Goal: Task Accomplishment & Management: Complete application form

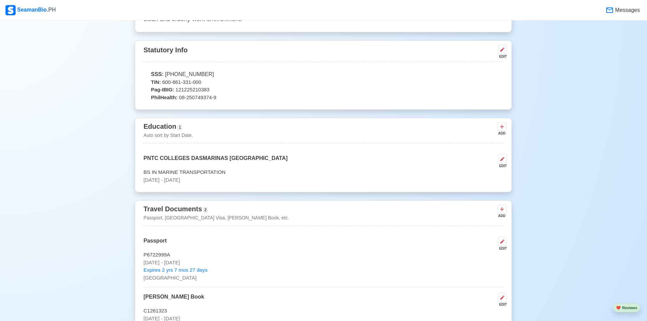
scroll to position [272, 0]
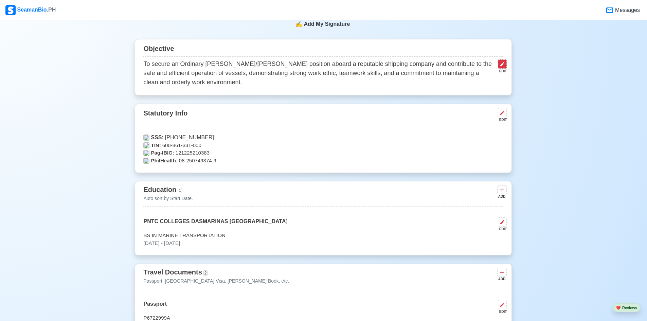
click at [502, 66] on icon at bounding box center [502, 63] width 5 height 5
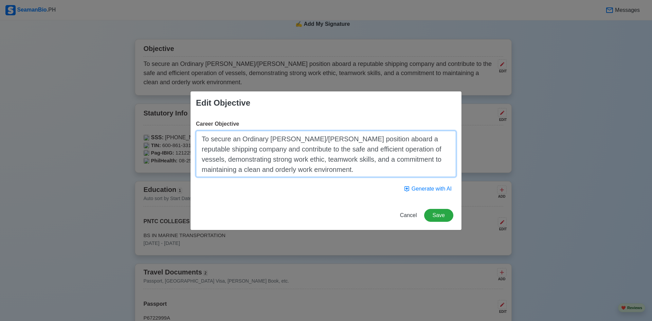
drag, startPoint x: 358, startPoint y: 173, endPoint x: 161, endPoint y: 136, distance: 200.4
click at [161, 136] on div "Edit Objective Career Objective To secure an Ordinary [PERSON_NAME]/[PERSON_NAM…" at bounding box center [326, 160] width 652 height 321
paste textarea "Detail-oriented and reliable professional seeking a position as a Payment Offic…"
type textarea "Detail-oriented and reliable professional seeking a position as a Payment Offic…"
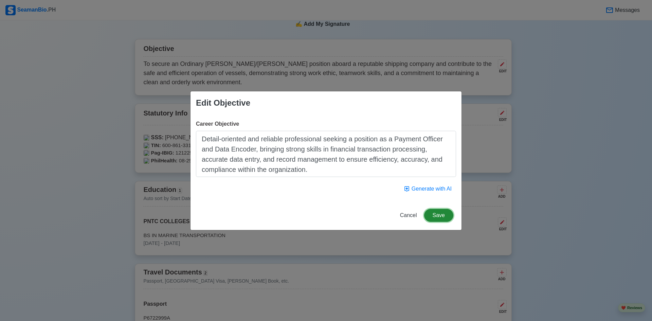
click at [441, 215] on button "Save" at bounding box center [438, 215] width 29 height 13
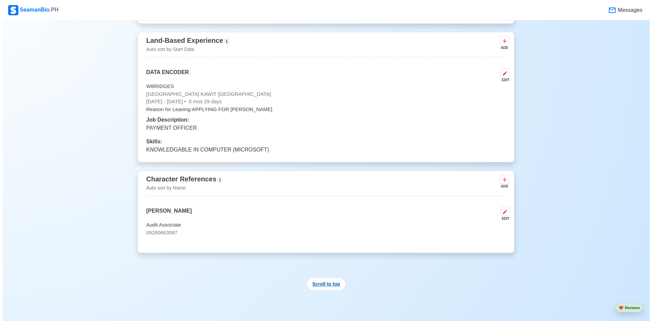
scroll to position [1460, 0]
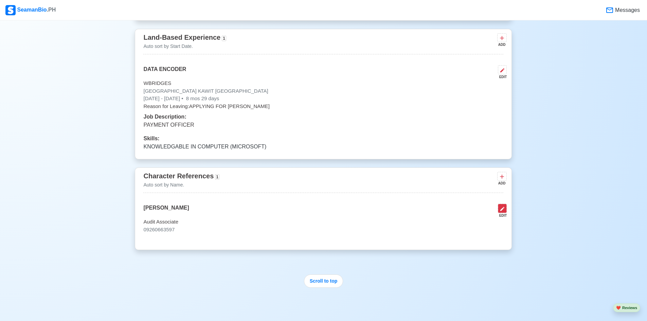
click at [503, 212] on icon at bounding box center [502, 208] width 5 height 5
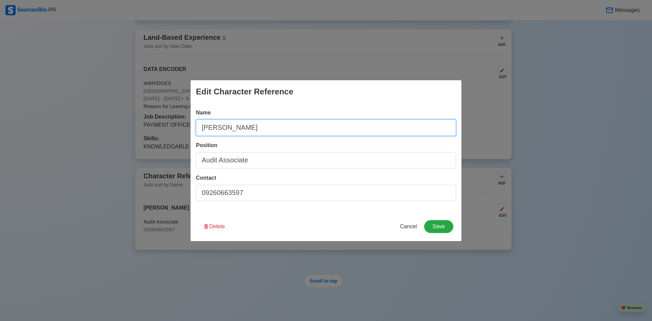
drag, startPoint x: 294, startPoint y: 123, endPoint x: 7, endPoint y: 152, distance: 289.2
click at [121, 143] on div "Edit Character Reference Name [PERSON_NAME] Position Audit Associate Contact 09…" at bounding box center [326, 160] width 652 height 321
type input "m"
click at [258, 124] on input "[PERSON_NAME]" at bounding box center [326, 128] width 260 height 16
type input "M"
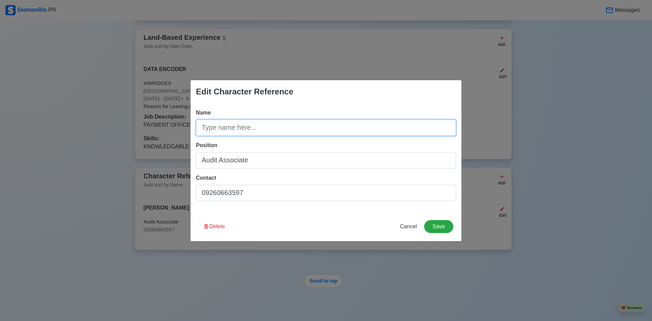
click at [271, 132] on input "Name" at bounding box center [326, 128] width 260 height 16
click at [244, 132] on input "Name" at bounding box center [326, 128] width 260 height 16
click at [233, 122] on input "Name" at bounding box center [326, 128] width 260 height 16
click at [263, 134] on input "Name" at bounding box center [326, 128] width 260 height 16
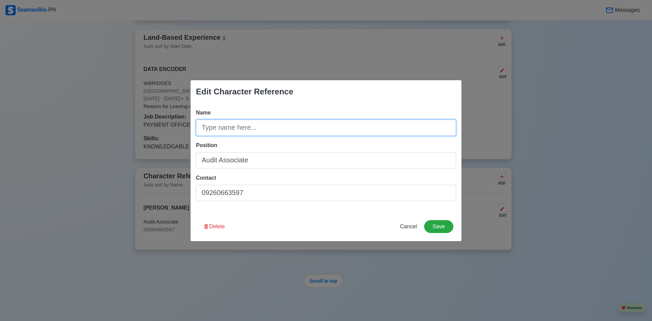
click at [263, 134] on input "Name" at bounding box center [326, 128] width 260 height 16
type input "A"
type input "a"
type input "[PERSON_NAME]"
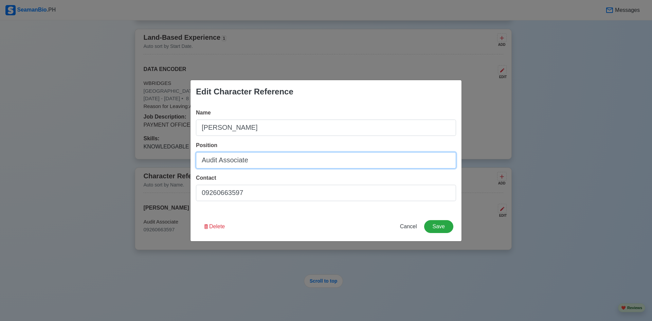
click at [253, 161] on input "Audit Associate" at bounding box center [326, 160] width 260 height 16
type input "P"
type input "c"
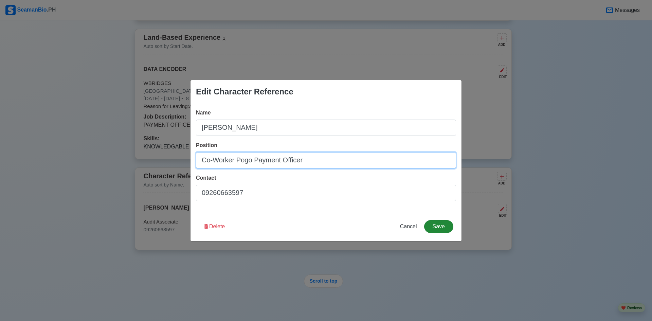
type input "Co-Worker Pogo Payment Officer"
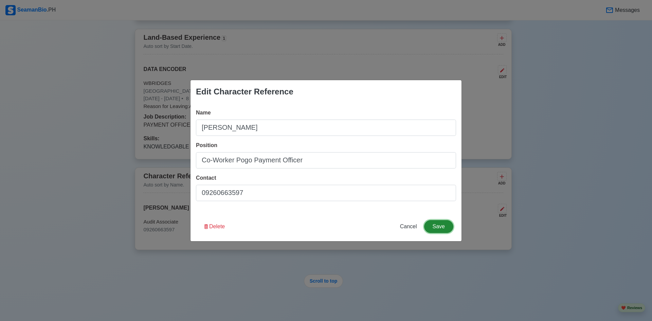
click at [436, 229] on button "Save" at bounding box center [438, 226] width 29 height 13
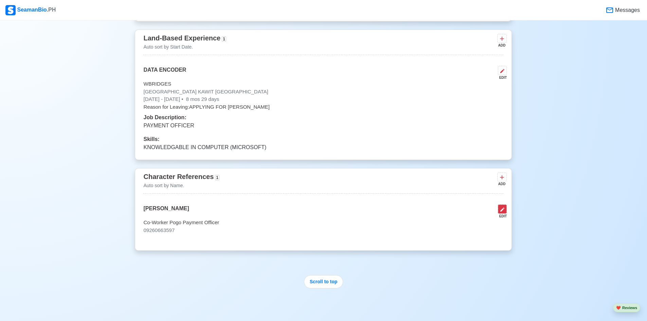
click at [504, 214] on button at bounding box center [502, 208] width 9 height 9
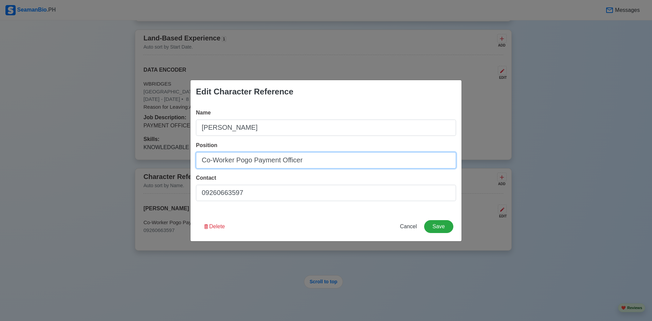
click at [308, 162] on input "Co-Worker Pogo Payment Officer" at bounding box center [326, 160] width 260 height 16
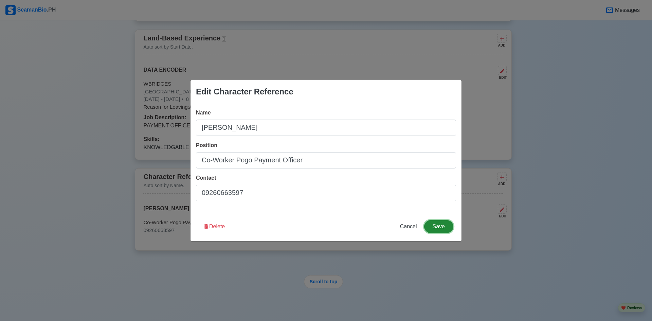
click at [438, 226] on button "Save" at bounding box center [438, 226] width 29 height 13
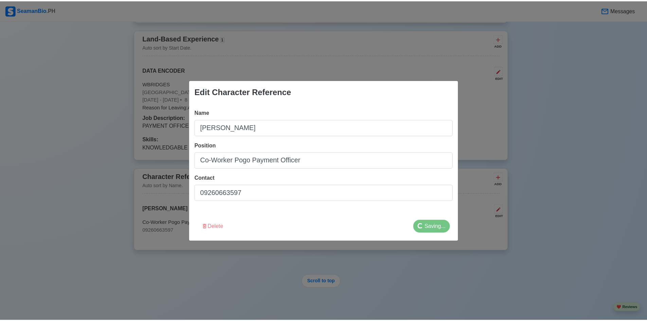
scroll to position [1459, 0]
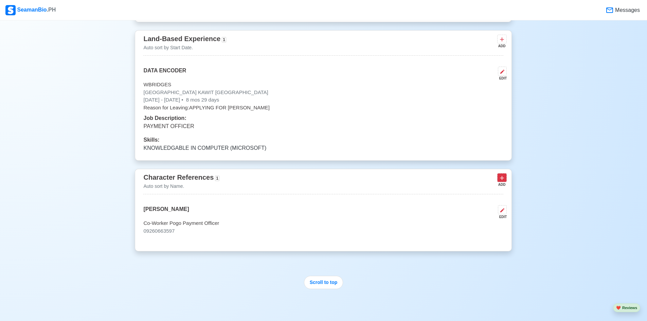
click at [506, 182] on button at bounding box center [502, 177] width 10 height 8
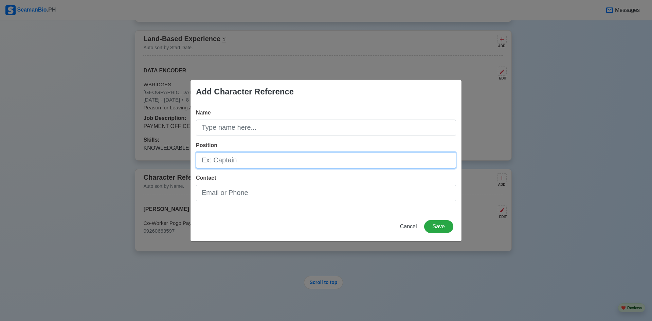
click at [286, 162] on input "Position" at bounding box center [326, 160] width 260 height 16
paste input "Co-Worker Pogo Payment Officer"
type input "Co-Worker Pogo Payment Officer"
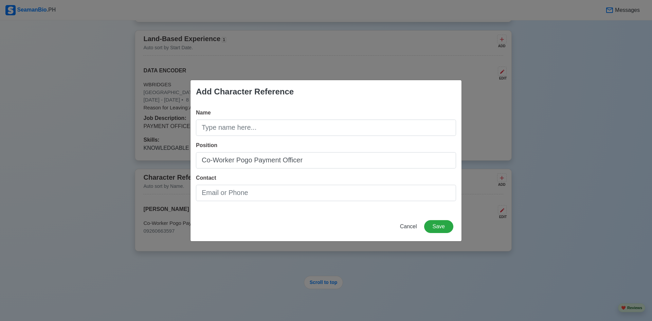
click at [257, 136] on div "Name Position Co-Worker Pogo Payment Officer Contact" at bounding box center [326, 157] width 271 height 109
click at [264, 127] on input "Name" at bounding box center [326, 128] width 260 height 16
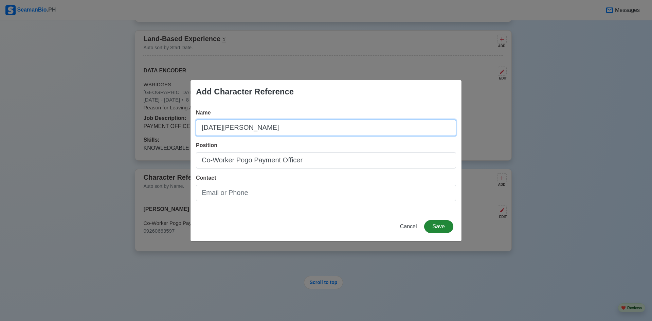
type input "[DATE][PERSON_NAME]"
click at [435, 228] on button "Save" at bounding box center [438, 226] width 29 height 13
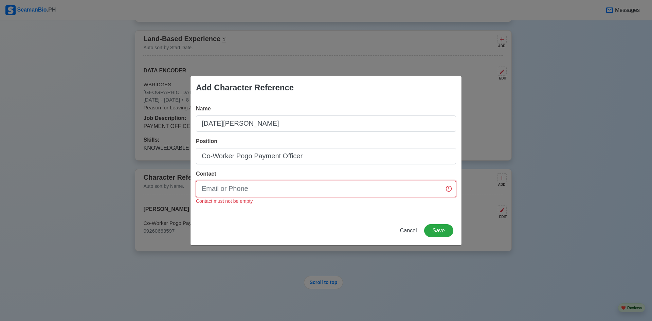
click at [324, 195] on input "Contact" at bounding box center [326, 189] width 260 height 16
click at [288, 188] on input "Contact" at bounding box center [326, 189] width 260 height 16
click at [280, 189] on input "Contact" at bounding box center [326, 189] width 260 height 16
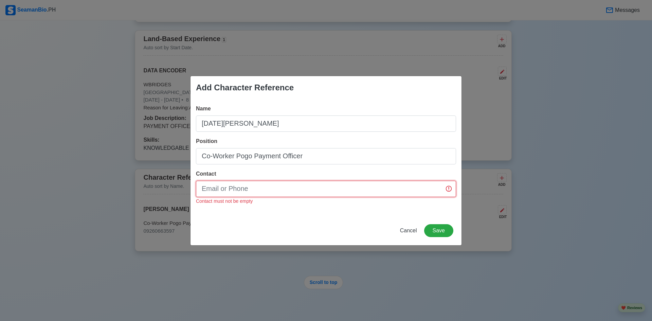
click at [280, 189] on input "Contact" at bounding box center [326, 189] width 260 height 16
click at [233, 266] on div "Add Character Reference Name [DATE][PERSON_NAME] Position Co-Worker Pogo Paymen…" at bounding box center [326, 160] width 652 height 321
click at [408, 230] on span "Cancel" at bounding box center [408, 231] width 17 height 6
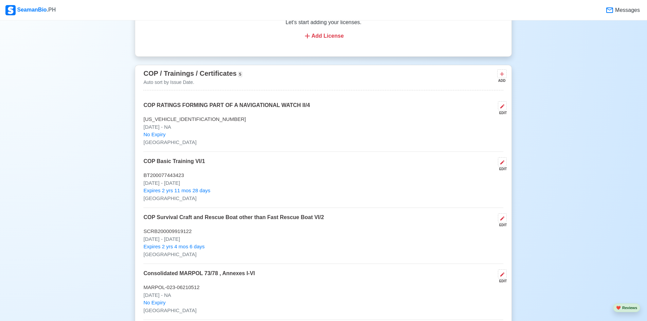
scroll to position [916, 0]
click at [247, 108] on p "COP RATINGS FORMING PART OF A NAVIGATIONAL WATCH II/4" at bounding box center [226, 108] width 166 height 14
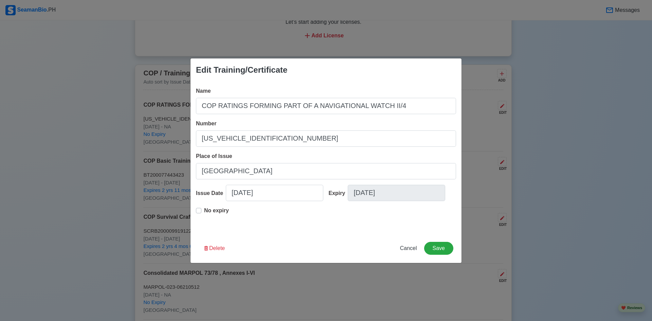
click at [344, 275] on div "Edit Training/Certificate Name COP RATINGS FORMING PART OF A NAVIGATIONAL WATCH…" at bounding box center [326, 160] width 652 height 321
click at [157, 211] on div "Edit Training/Certificate Name COP RATINGS FORMING PART OF A NAVIGATIONAL WATCH…" at bounding box center [326, 160] width 652 height 321
click at [412, 245] on span "Cancel" at bounding box center [408, 248] width 17 height 6
type input "[DATE]"
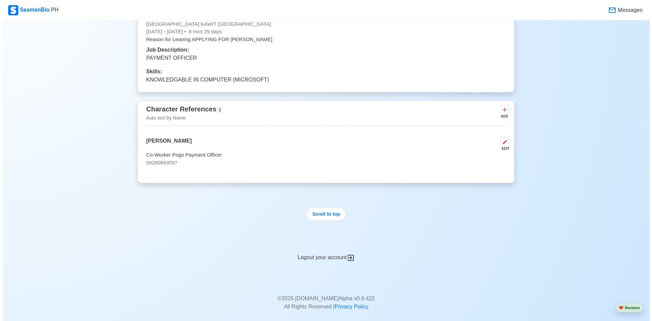
scroll to position [1573, 0]
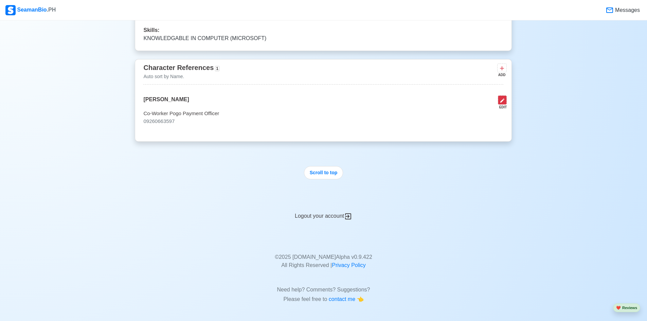
click at [503, 102] on icon at bounding box center [502, 100] width 5 height 5
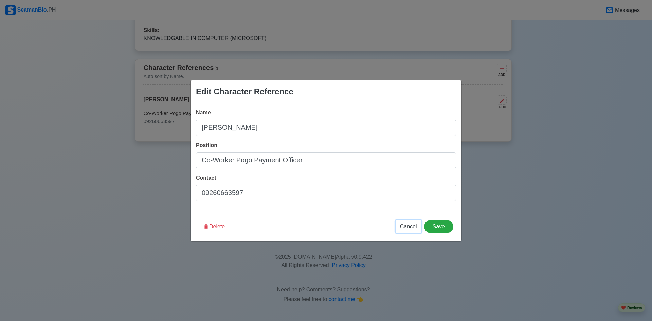
click at [413, 229] on span "Cancel" at bounding box center [408, 226] width 17 height 6
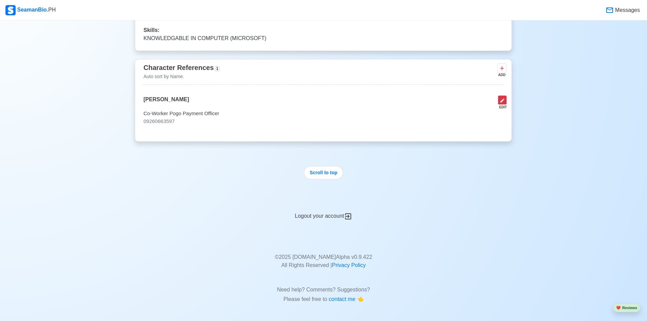
click at [503, 98] on icon at bounding box center [502, 100] width 5 height 5
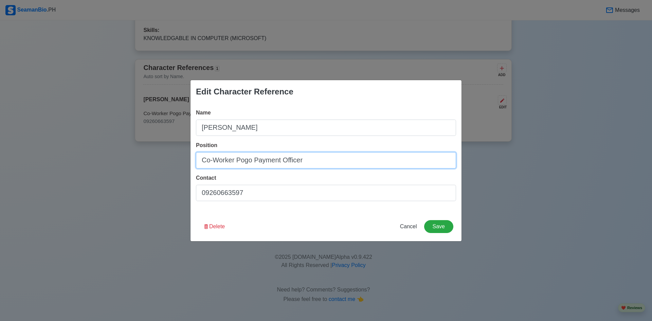
click at [303, 164] on input "Co-Worker Pogo Payment Officer" at bounding box center [326, 160] width 260 height 16
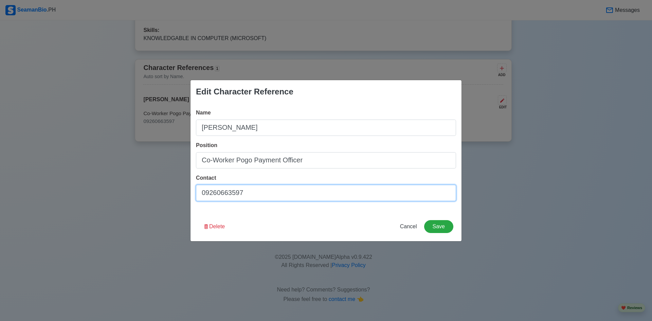
click at [256, 192] on input "09260663597" at bounding box center [326, 193] width 260 height 16
type input "09694222211"
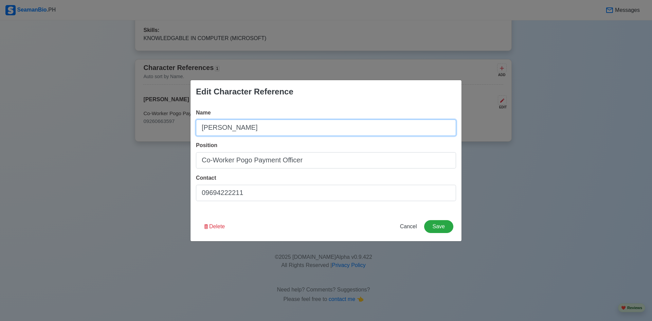
click at [255, 129] on input "[PERSON_NAME]" at bounding box center [326, 128] width 260 height 16
type input "[PERSON_NAME]"
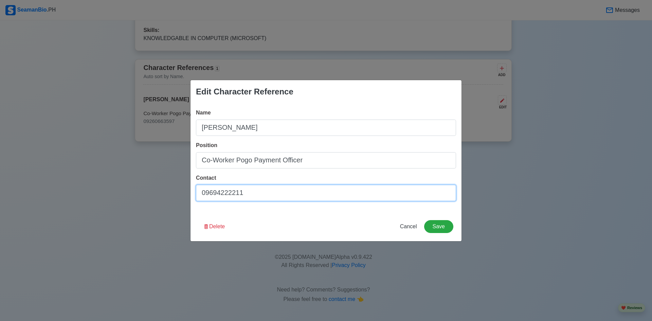
click at [231, 194] on input "09694222211" at bounding box center [326, 193] width 260 height 16
click at [227, 195] on input "09694222211" at bounding box center [326, 193] width 260 height 16
click at [436, 224] on button "Save" at bounding box center [438, 226] width 29 height 13
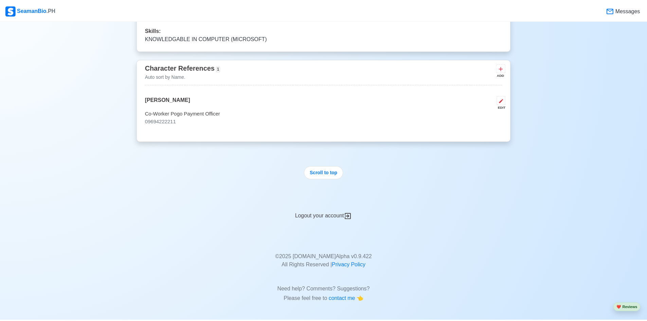
scroll to position [1572, 0]
click at [503, 68] on icon at bounding box center [502, 68] width 7 height 7
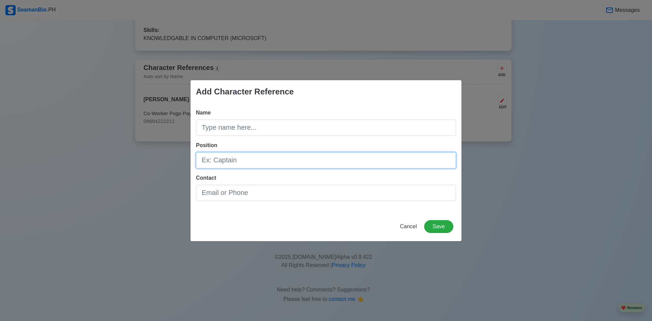
click at [242, 167] on input "Position" at bounding box center [326, 160] width 260 height 16
paste input "Co-Worker Pogo Payment Officer"
type input "Co-Worker Pogo Payment Officer"
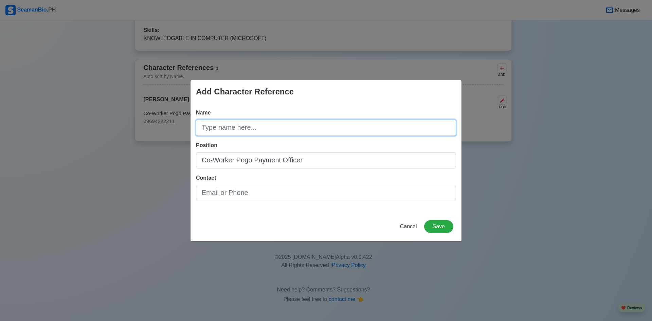
click at [229, 132] on input "Name" at bounding box center [326, 128] width 260 height 16
type input "[DATE][PERSON_NAME]"
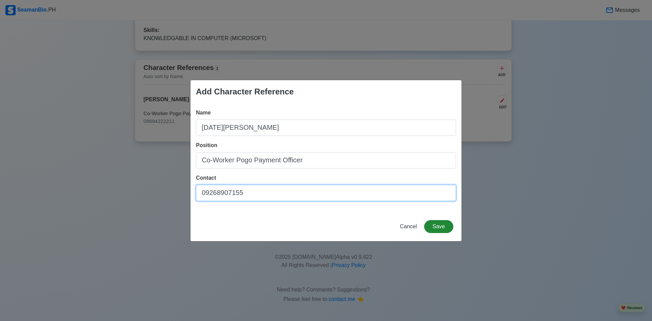
type input "09268907155"
click at [438, 226] on button "Save" at bounding box center [438, 226] width 29 height 13
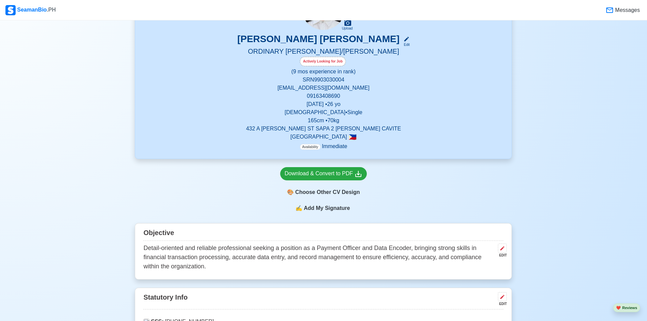
scroll to position [102, 0]
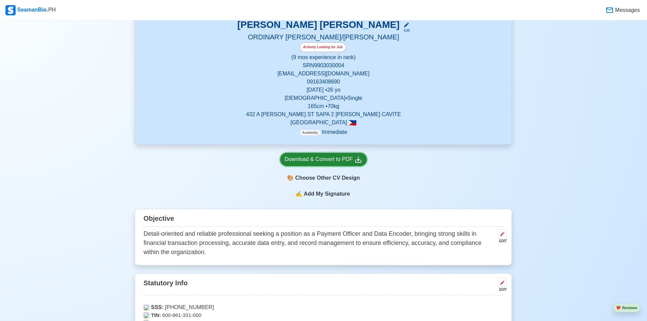
click at [319, 163] on div "Download & Convert to PDF" at bounding box center [324, 159] width 78 height 8
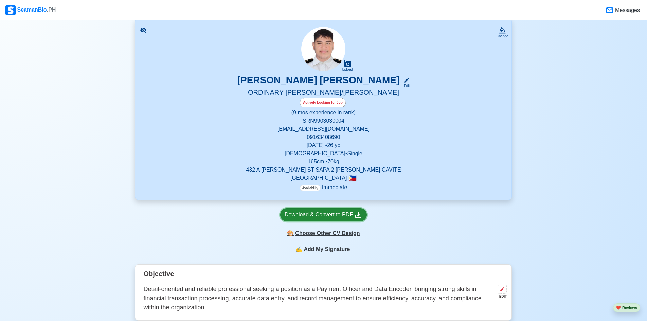
scroll to position [0, 0]
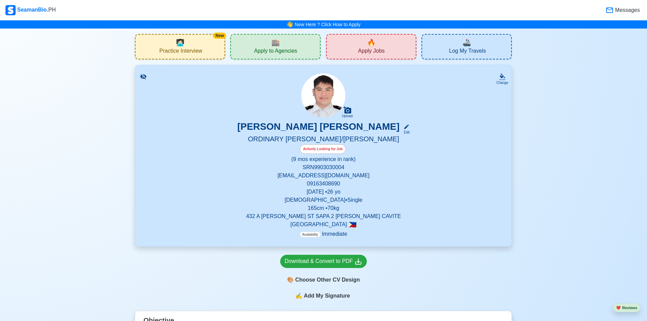
click at [321, 202] on p "[DEMOGRAPHIC_DATA] • Single" at bounding box center [323, 200] width 360 height 8
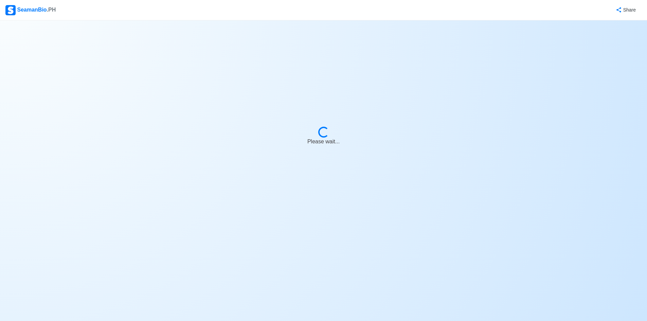
select select "Actively Looking for Job"
select select "Visible for Hiring"
select select "Single"
select select "[DEMOGRAPHIC_DATA]"
select select "PH"
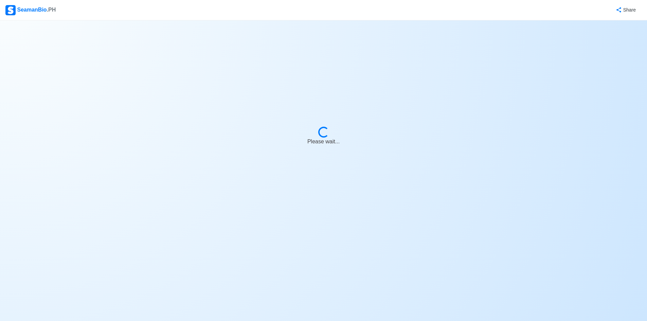
select select "0"
select select "9"
select select "4102416000000"
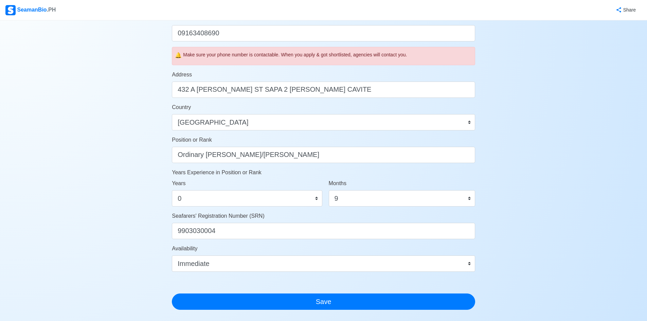
scroll to position [136, 0]
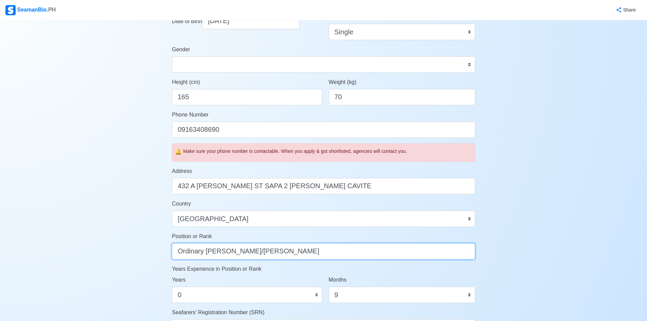
click at [268, 253] on input "Ordinary [PERSON_NAME]/[PERSON_NAME]" at bounding box center [323, 251] width 303 height 16
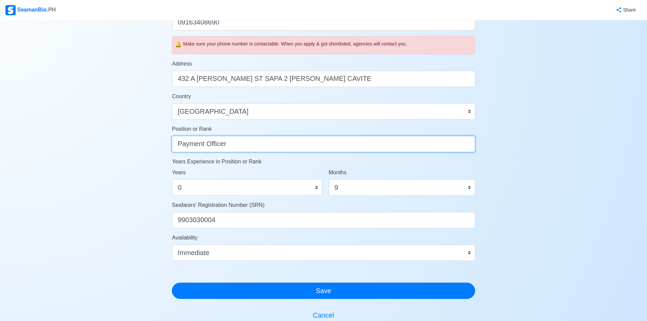
scroll to position [306, 0]
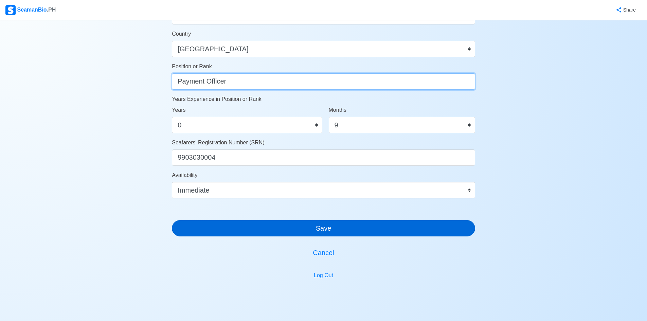
type input "Payment Officer"
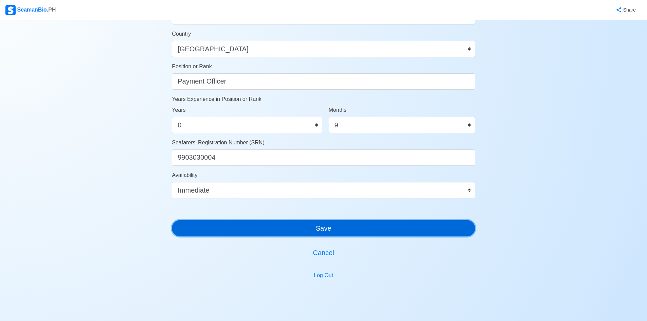
click at [230, 227] on button "Save" at bounding box center [323, 228] width 303 height 16
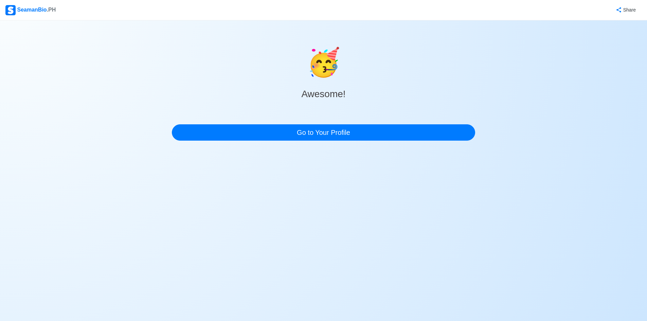
scroll to position [0, 0]
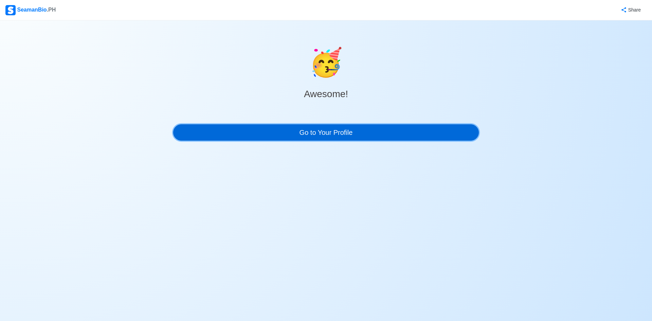
click at [344, 136] on link "Go to Your Profile" at bounding box center [326, 132] width 306 height 16
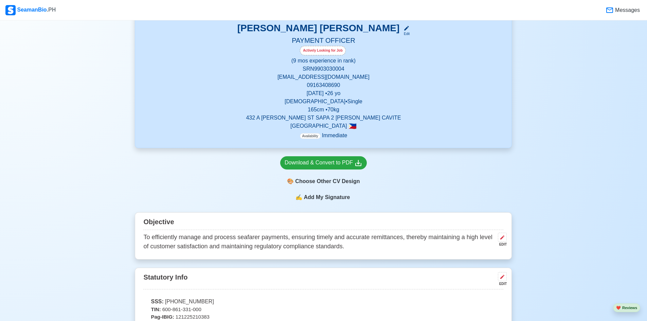
scroll to position [11, 0]
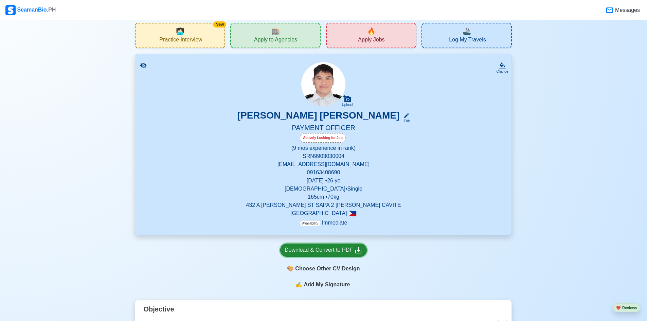
click at [311, 250] on div "Download & Convert to PDF" at bounding box center [324, 250] width 78 height 8
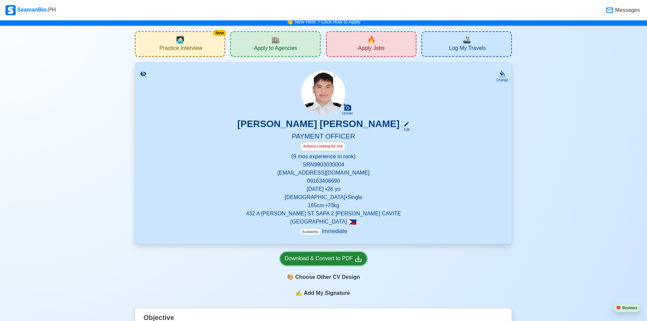
scroll to position [0, 0]
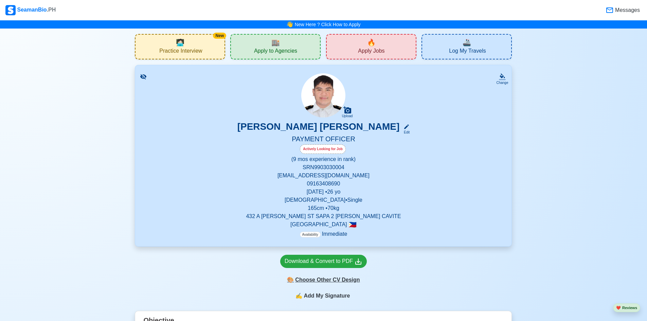
click at [338, 281] on div "🎨 Choose Other CV Design" at bounding box center [323, 279] width 87 height 13
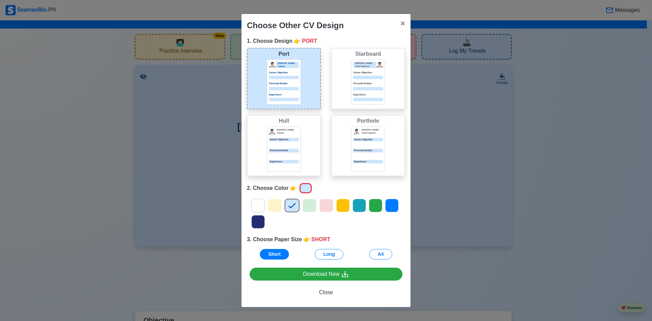
click at [363, 154] on div at bounding box center [368, 155] width 30 height 3
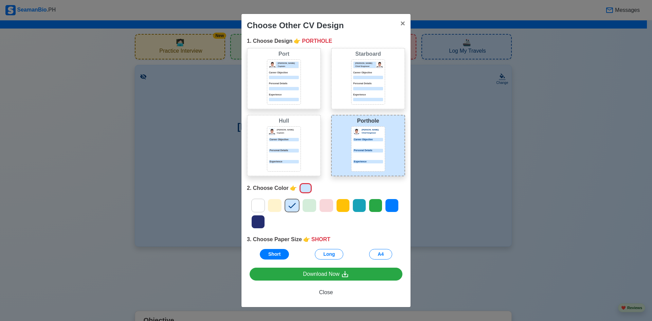
click at [305, 135] on div "[PERSON_NAME] [PERSON_NAME] Captain Career Objective Personal Details Experience" at bounding box center [284, 145] width 74 height 61
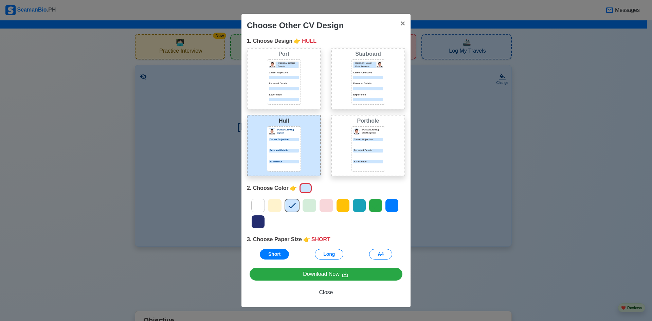
click at [295, 79] on div "[PERSON_NAME] Captain Career Objective Personal Details Experience" at bounding box center [284, 81] width 34 height 45
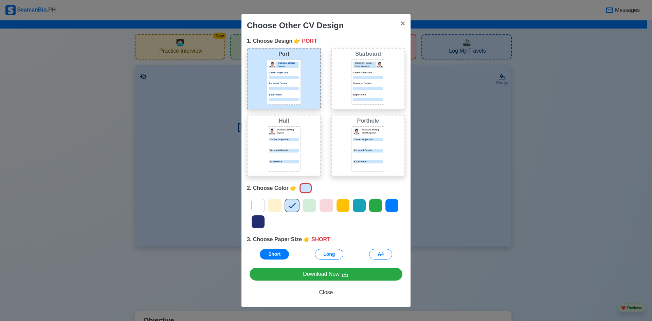
click at [367, 69] on div "[PERSON_NAME] Chief Engineer Career Objective Personal Details Experience" at bounding box center [368, 81] width 30 height 40
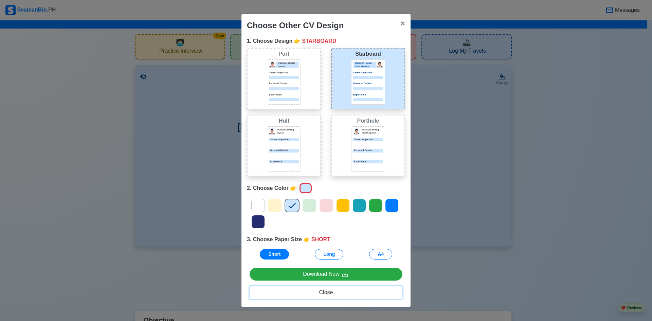
click at [326, 292] on span "Close" at bounding box center [326, 292] width 14 height 6
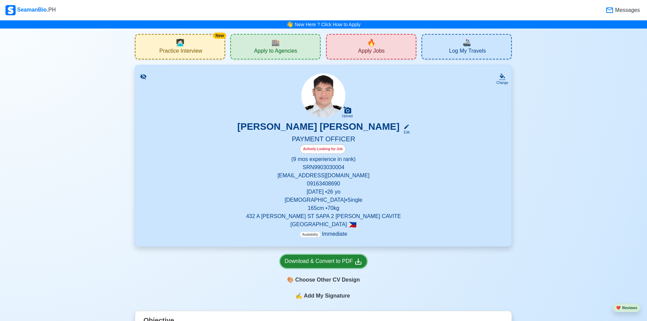
click at [326, 260] on div "Download & Convert to PDF" at bounding box center [324, 261] width 78 height 8
